Goal: Complete application form: Complete application form

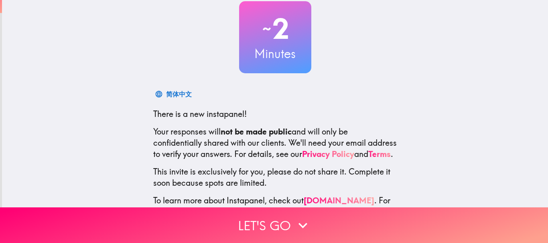
scroll to position [90, 0]
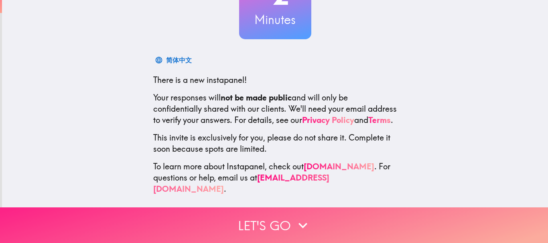
click at [281, 219] on button "Let's go" at bounding box center [274, 226] width 548 height 36
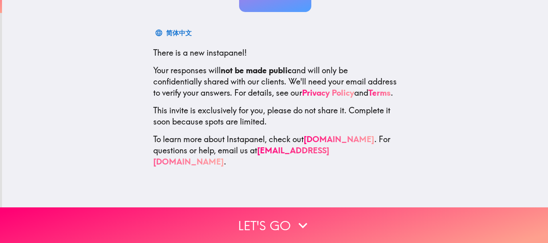
scroll to position [0, 0]
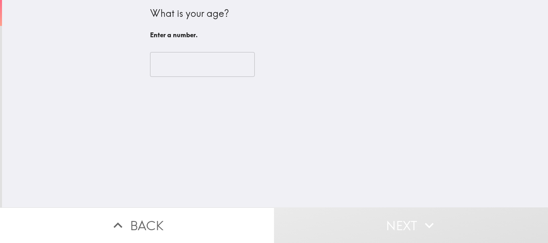
click at [183, 64] on input "number" at bounding box center [202, 64] width 105 height 25
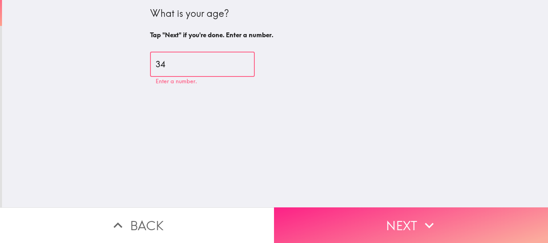
type input "34"
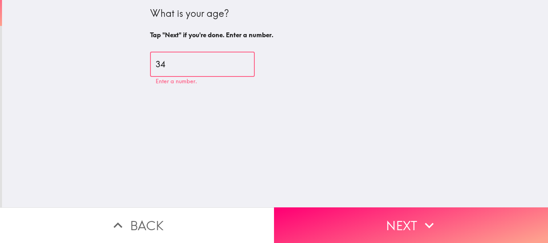
click at [427, 229] on button "Next" at bounding box center [411, 226] width 274 height 36
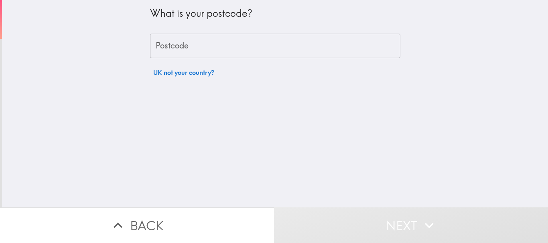
click at [180, 47] on input "Postcode" at bounding box center [275, 46] width 250 height 25
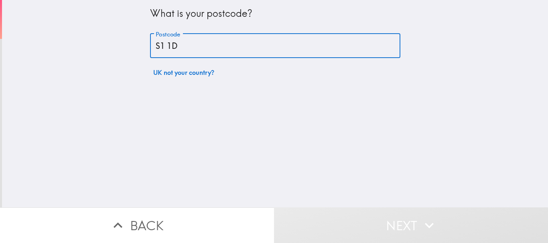
click at [180, 47] on input "S1 1D" at bounding box center [275, 46] width 250 height 25
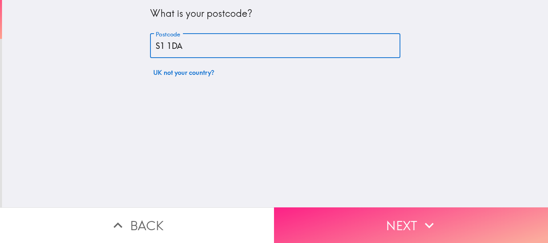
type input "S1 1DA"
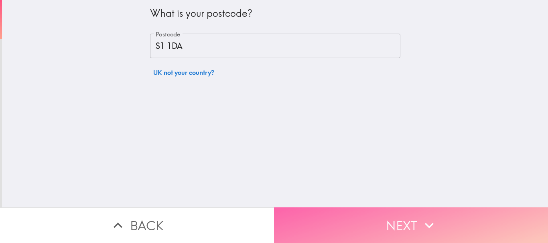
click at [470, 219] on button "Next" at bounding box center [411, 226] width 274 height 36
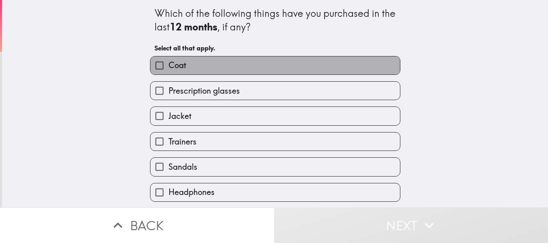
drag, startPoint x: 180, startPoint y: 65, endPoint x: 177, endPoint y: 71, distance: 6.6
click at [179, 65] on span "Coat" at bounding box center [177, 65] width 18 height 11
click at [168, 65] on input "Coat" at bounding box center [159, 66] width 18 height 18
checkbox input "true"
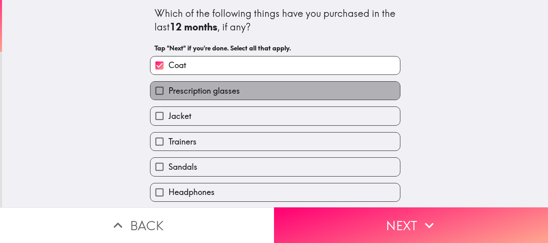
click at [170, 92] on span "Prescription glasses" at bounding box center [203, 90] width 71 height 11
click at [168, 92] on input "Prescription glasses" at bounding box center [159, 91] width 18 height 18
checkbox input "true"
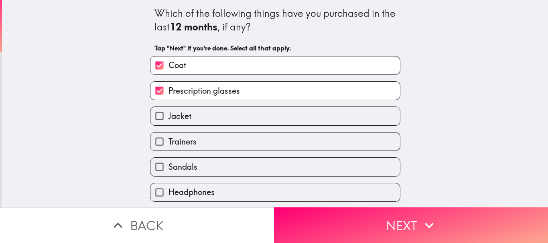
drag, startPoint x: 172, startPoint y: 114, endPoint x: 172, endPoint y: 134, distance: 20.1
click at [172, 115] on span "Jacket" at bounding box center [179, 116] width 23 height 11
click at [168, 115] on input "Jacket" at bounding box center [159, 116] width 18 height 18
checkbox input "true"
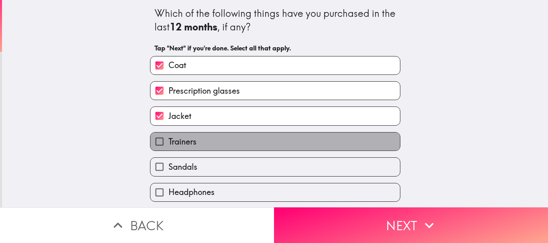
drag, startPoint x: 173, startPoint y: 137, endPoint x: 174, endPoint y: 165, distance: 28.1
click at [173, 137] on span "Trainers" at bounding box center [182, 141] width 28 height 11
click at [168, 137] on input "Trainers" at bounding box center [159, 142] width 18 height 18
checkbox input "true"
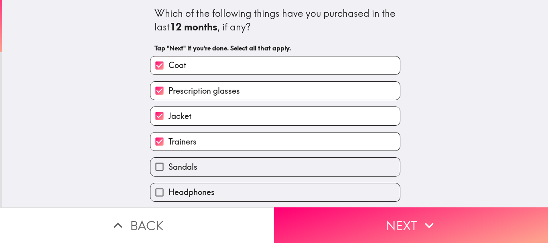
click at [174, 165] on span "Sandals" at bounding box center [182, 167] width 29 height 11
click at [168, 165] on input "Sandals" at bounding box center [159, 167] width 18 height 18
checkbox input "true"
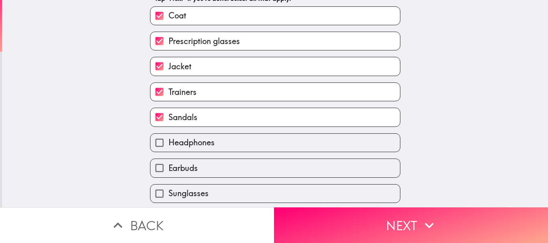
scroll to position [102, 0]
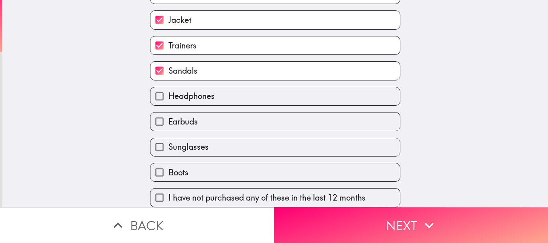
click at [189, 91] on span "Headphones" at bounding box center [191, 96] width 46 height 11
click at [168, 91] on input "Headphones" at bounding box center [159, 96] width 18 height 18
checkbox input "true"
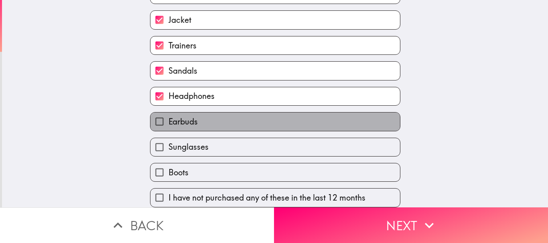
drag, startPoint x: 185, startPoint y: 110, endPoint x: 178, endPoint y: 138, distance: 29.1
click at [185, 113] on label "Earbuds" at bounding box center [274, 122] width 249 height 18
click at [168, 113] on input "Earbuds" at bounding box center [159, 122] width 18 height 18
checkbox input "true"
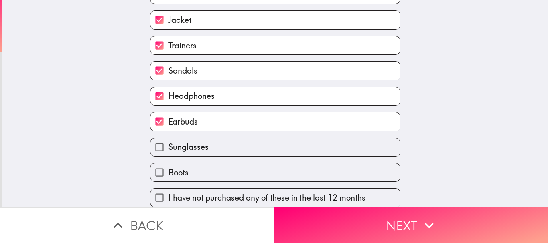
drag, startPoint x: 177, startPoint y: 141, endPoint x: 175, endPoint y: 163, distance: 22.6
click at [177, 142] on span "Sunglasses" at bounding box center [188, 147] width 40 height 11
click at [168, 142] on input "Sunglasses" at bounding box center [159, 147] width 18 height 18
checkbox input "true"
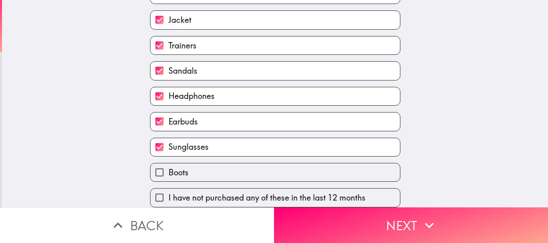
click at [175, 167] on span "Boots" at bounding box center [178, 172] width 20 height 11
click at [168, 164] on input "Boots" at bounding box center [159, 173] width 18 height 18
checkbox input "true"
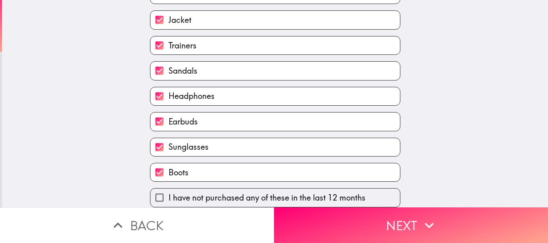
drag, startPoint x: 211, startPoint y: 41, endPoint x: 201, endPoint y: 65, distance: 25.8
click at [210, 41] on label "Trainers" at bounding box center [274, 46] width 249 height 18
click at [168, 41] on input "Trainers" at bounding box center [159, 46] width 18 height 18
checkbox input "false"
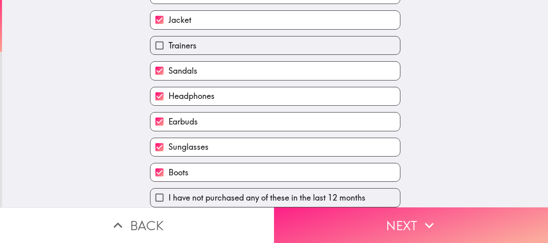
click at [379, 224] on button "Next" at bounding box center [411, 226] width 274 height 36
